Goal: Check status: Check status

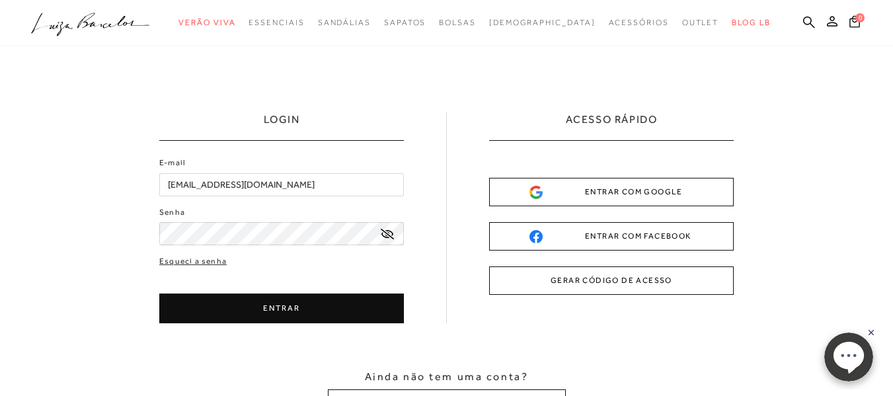
click at [626, 192] on div "ENTRAR COM GOOGLE" at bounding box center [611, 192] width 164 height 14
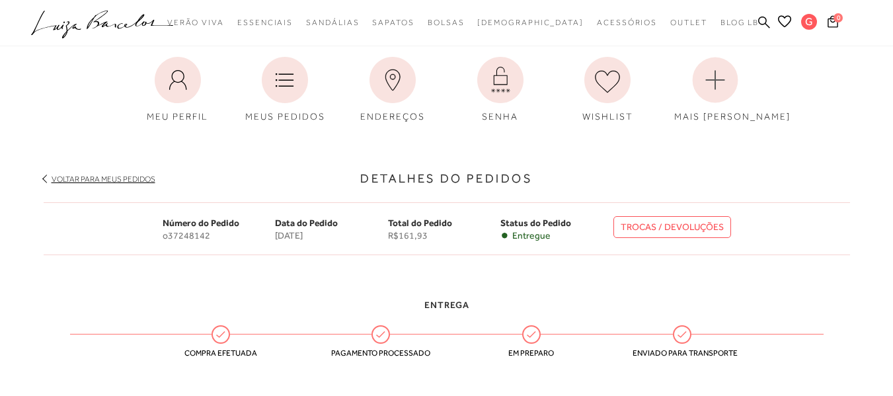
click at [89, 177] on link "Voltar para meus pedidos" at bounding box center [104, 178] width 104 height 9
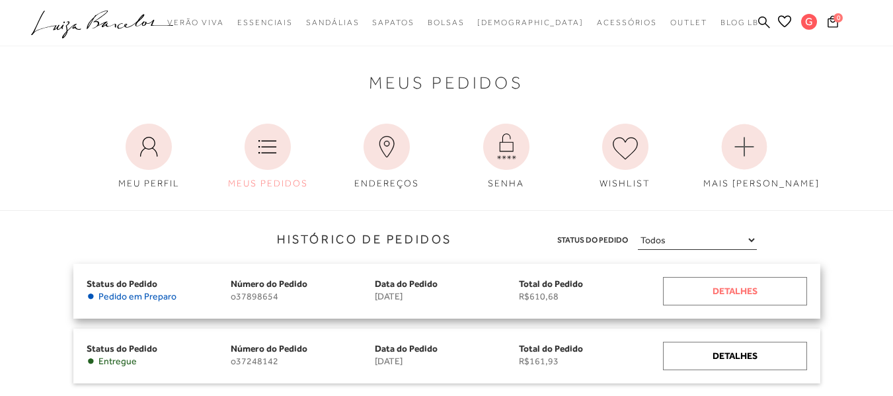
click at [709, 293] on div "Detalhes" at bounding box center [735, 291] width 144 height 28
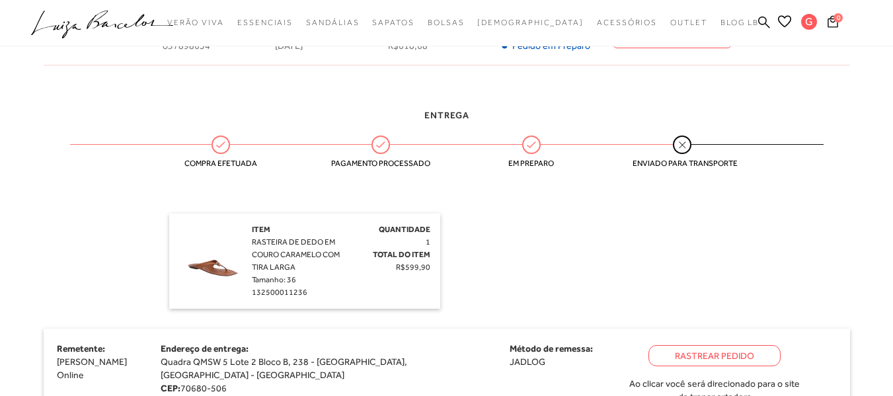
scroll to position [330, 0]
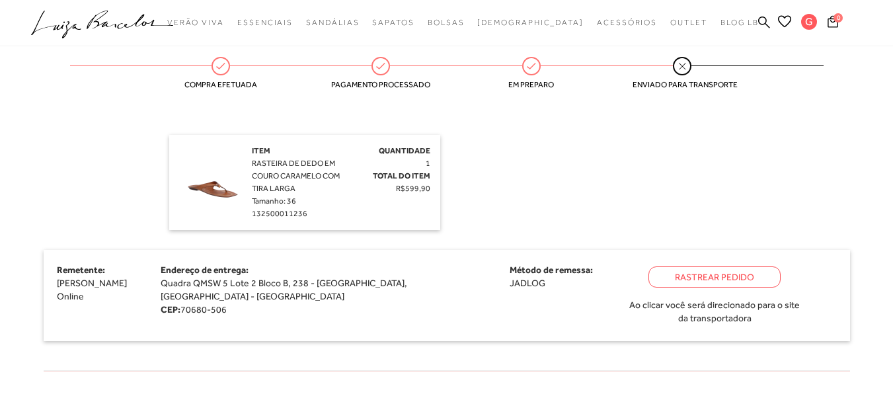
click at [648, 273] on div "Rastrear Pedido" at bounding box center [714, 276] width 132 height 21
drag, startPoint x: 250, startPoint y: 213, endPoint x: 335, endPoint y: 220, distance: 85.5
click at [330, 220] on div "Item RASTEIRA DE DEDO EM COURO CARAMELO COM TIRA LARGA Tamanho: 36 132500011236…" at bounding box center [304, 182] width 271 height 95
copy span "132500011236"
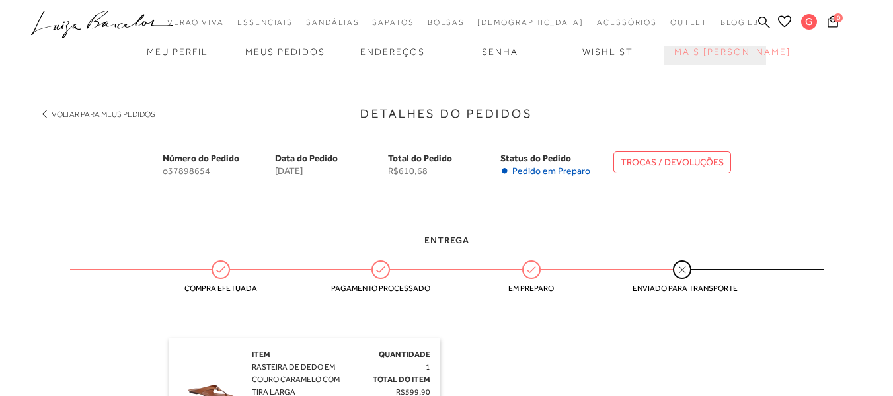
scroll to position [0, 0]
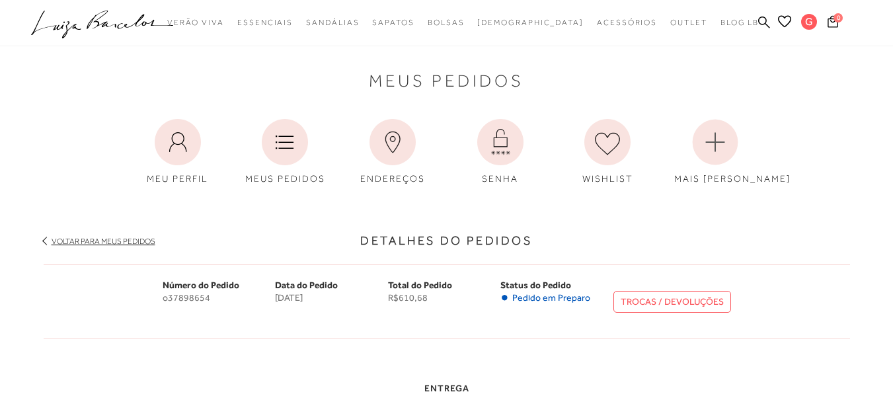
click at [95, 22] on icon at bounding box center [102, 20] width 30 height 19
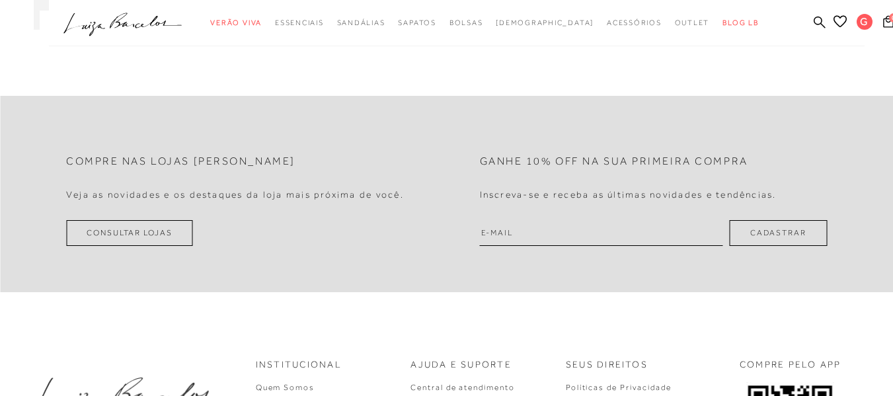
scroll to position [2842, 0]
